Goal: Find specific page/section: Find specific page/section

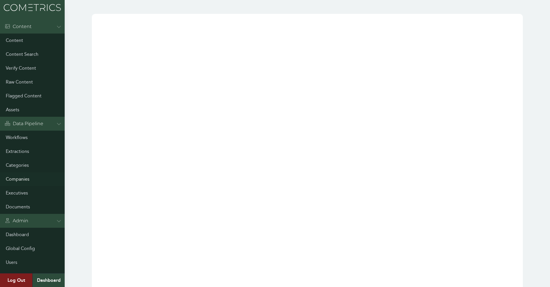
click at [27, 178] on link "Companies" at bounding box center [32, 179] width 65 height 14
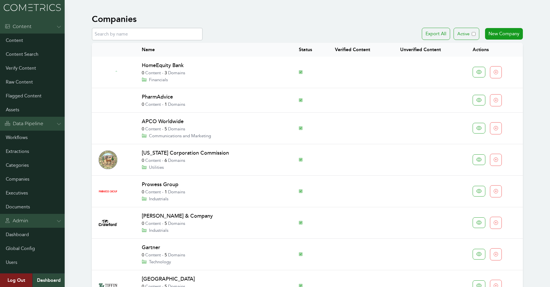
click at [150, 34] on input "text" at bounding box center [147, 34] width 111 height 13
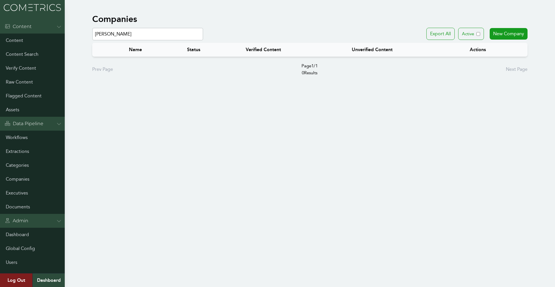
drag, startPoint x: 128, startPoint y: 36, endPoint x: -10, endPoint y: -160, distance: 239.5
click at [0, 0] on html "Menu Content Content Content Search Verify Content Raw Content Flagged Content …" at bounding box center [277, 143] width 555 height 287
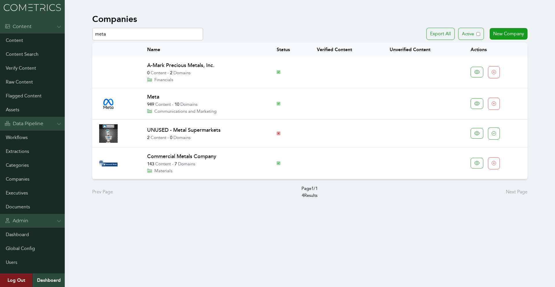
type input "meta"
click at [149, 94] on link "Meta" at bounding box center [153, 97] width 12 height 6
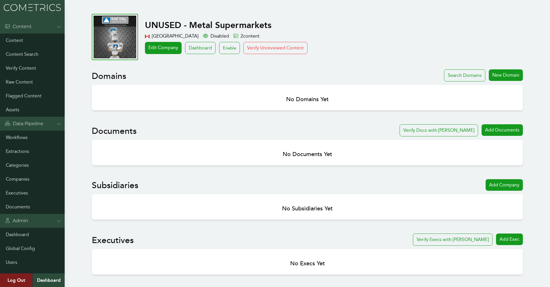
scroll to position [200, 0]
